Goal: Task Accomplishment & Management: Manage account settings

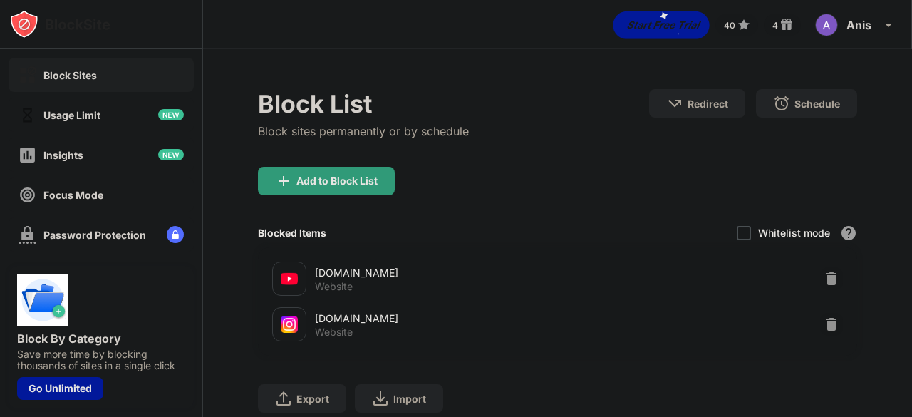
scroll to position [209, 0]
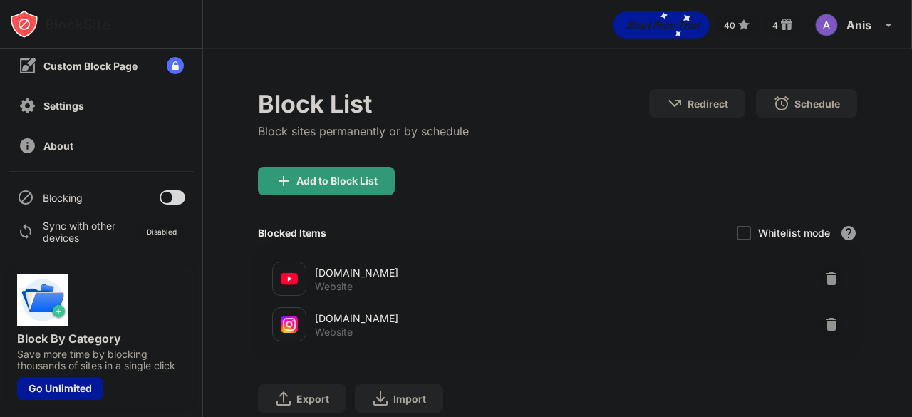
click at [161, 197] on div at bounding box center [166, 197] width 11 height 11
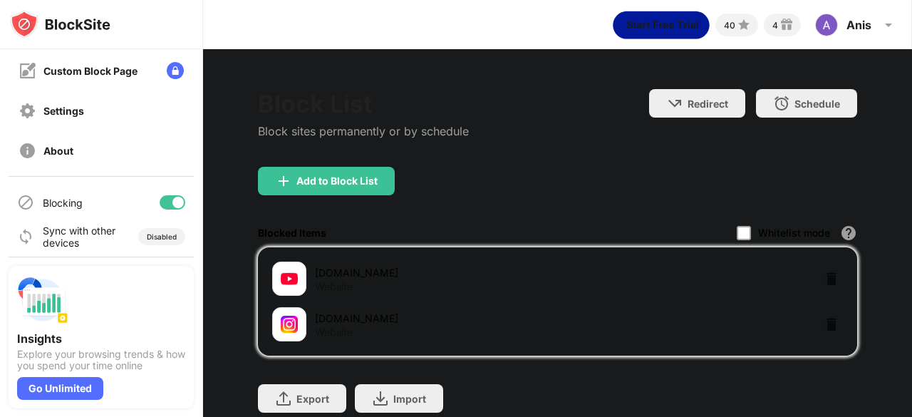
scroll to position [209, 0]
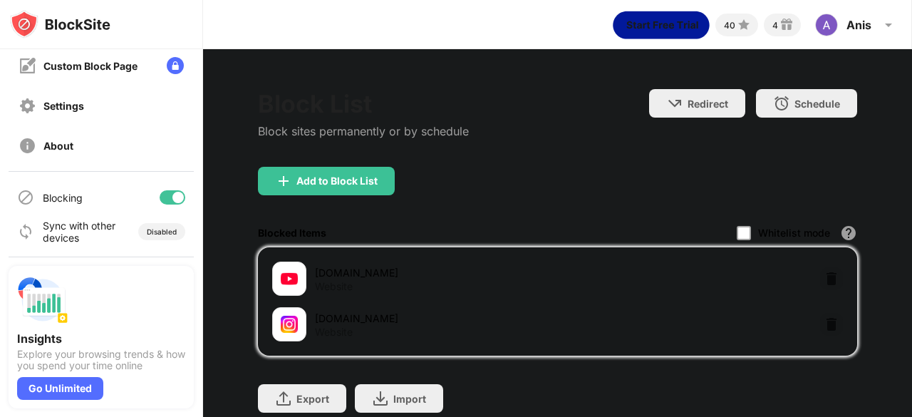
click at [163, 203] on div at bounding box center [173, 197] width 26 height 14
click at [167, 202] on div at bounding box center [173, 197] width 26 height 14
